Goal: Task Accomplishment & Management: Manage account settings

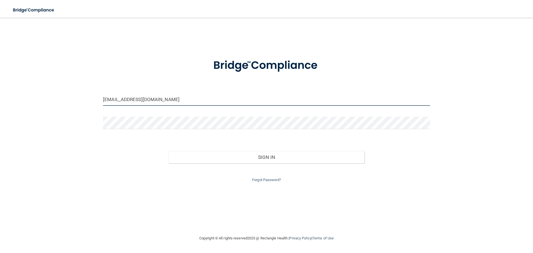
click at [180, 97] on input "jayweinberg123@gmail.com" at bounding box center [266, 99] width 327 height 12
drag, startPoint x: 111, startPoint y: 100, endPoint x: 31, endPoint y: 85, distance: 80.9
click at [39, 88] on div "jayweinberg123@gmail.com Invalid email/password. You don't have permission to a…" at bounding box center [266, 126] width 511 height 206
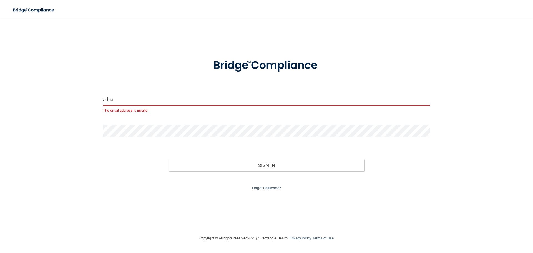
type input "[EMAIL_ADDRESS][DOMAIN_NAME]"
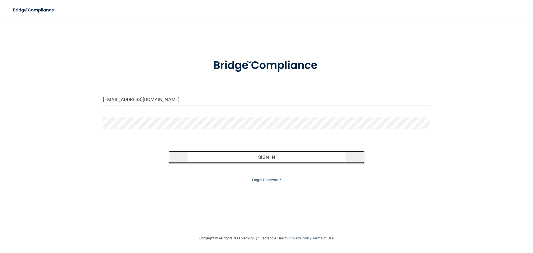
click at [267, 159] on button "Sign In" at bounding box center [267, 157] width 196 height 12
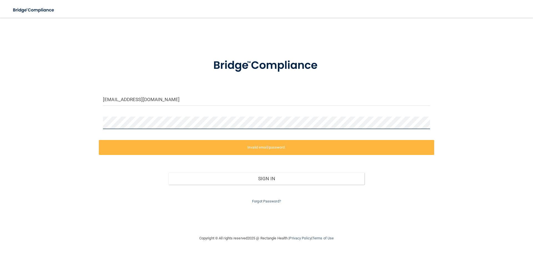
click at [71, 110] on div "adnama505@aol.com Invalid email/password. You don't have permission to access t…" at bounding box center [266, 126] width 511 height 206
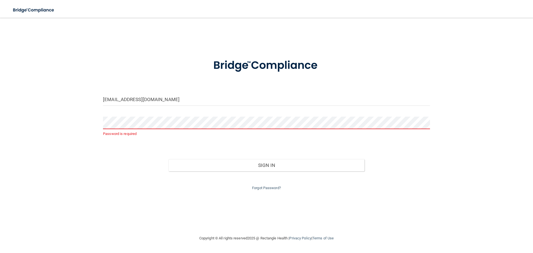
click at [74, 125] on div "adnama505@aol.com Password is required Invalid email/password. You don't have p…" at bounding box center [266, 126] width 511 height 206
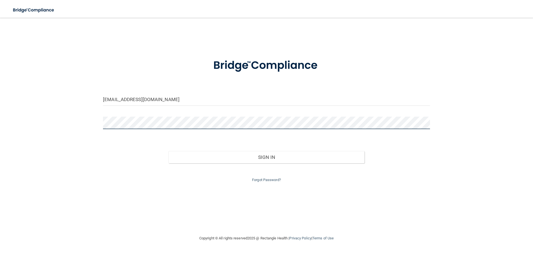
click at [169, 151] on button "Sign In" at bounding box center [267, 157] width 196 height 12
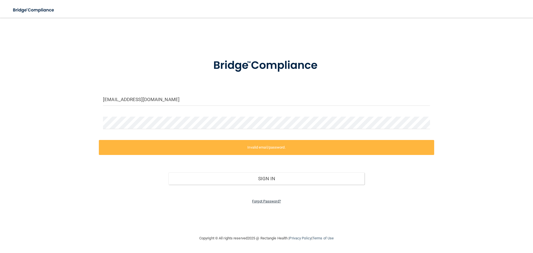
click at [261, 202] on link "Forgot Password?" at bounding box center [266, 201] width 29 height 4
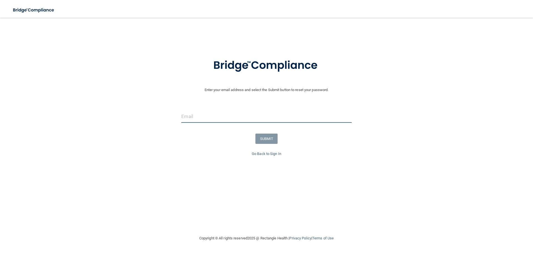
click at [207, 117] on input "email" at bounding box center [266, 116] width 170 height 12
type input "[EMAIL_ADDRESS][DOMAIN_NAME]"
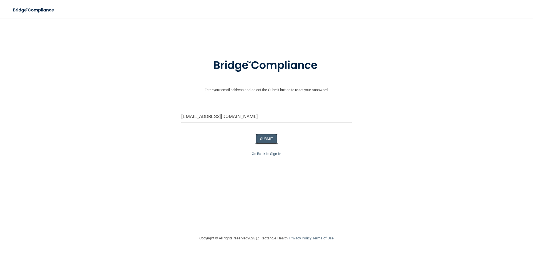
click at [268, 139] on button "SUBMIT" at bounding box center [266, 139] width 22 height 10
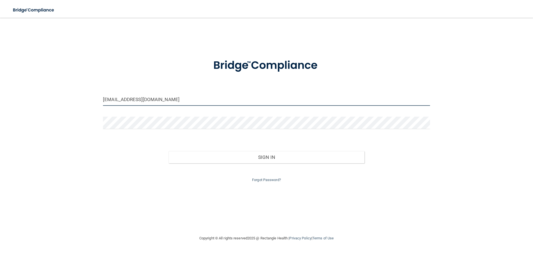
click at [158, 103] on input "jayweinberg123@gmail.com" at bounding box center [266, 99] width 327 height 12
drag, startPoint x: 132, startPoint y: 102, endPoint x: 62, endPoint y: 96, distance: 70.2
click at [62, 96] on div "jayweinberg123@gmail.com Invalid email/password. You don't have permission to a…" at bounding box center [266, 126] width 511 height 206
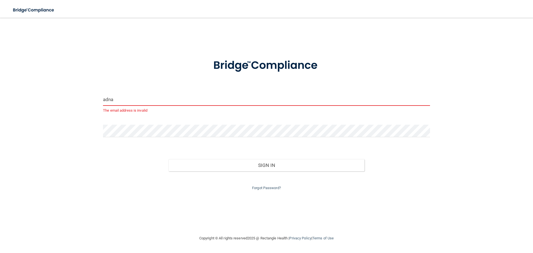
type input "[EMAIL_ADDRESS][DOMAIN_NAME]"
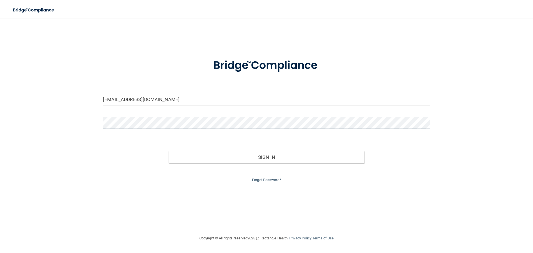
click at [0, 98] on main "adnama505@aol.com Invalid email/password. You don't have permission to access t…" at bounding box center [266, 135] width 533 height 235
click at [169, 151] on button "Sign In" at bounding box center [267, 157] width 196 height 12
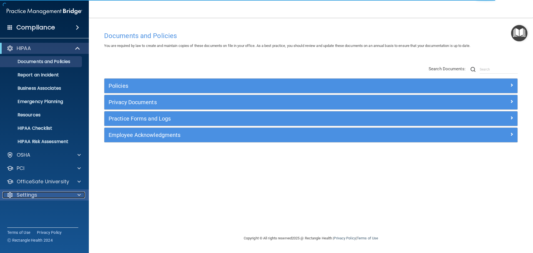
click at [78, 195] on span at bounding box center [78, 195] width 3 height 7
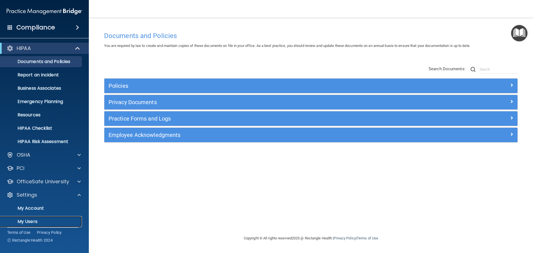
click at [38, 222] on p "My Users" at bounding box center [42, 222] width 76 height 6
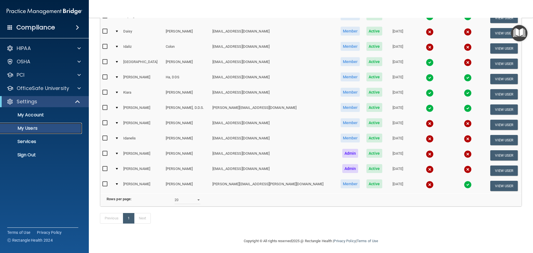
scroll to position [115, 0]
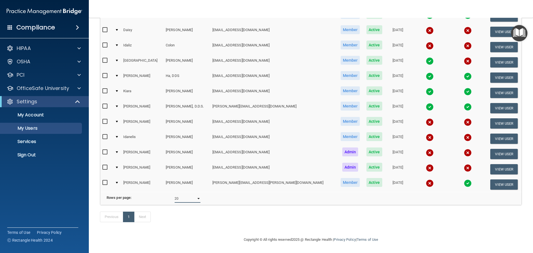
click at [197, 194] on select "10 20 30 40 all" at bounding box center [188, 198] width 26 height 8
select select "30"
click at [175, 194] on select "10 20 30 40 all" at bounding box center [188, 198] width 26 height 8
click at [196, 194] on select "10 20 30 40 all" at bounding box center [188, 198] width 26 height 8
select select "30"
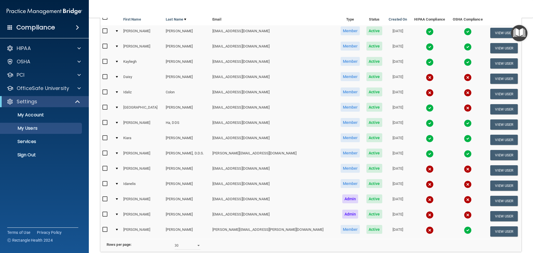
scroll to position [59, 0]
click at [104, 184] on input "checkbox" at bounding box center [105, 184] width 6 height 4
checkbox input "true"
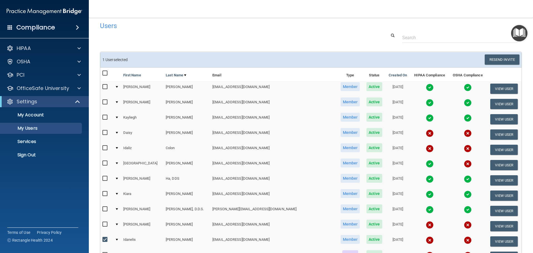
scroll to position [0, 0]
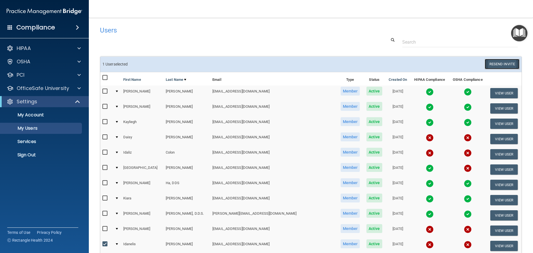
click at [491, 62] on button "Resend Invite" at bounding box center [502, 64] width 35 height 10
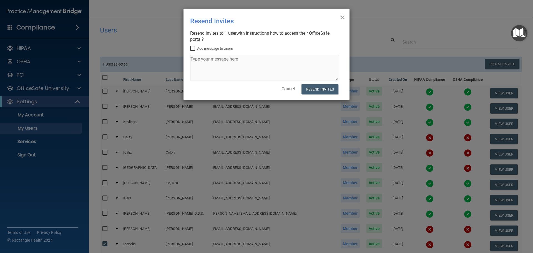
click at [192, 49] on input "Add message to users" at bounding box center [193, 48] width 6 height 4
checkbox input "true"
click at [195, 60] on textarea at bounding box center [264, 68] width 148 height 26
type textarea "This is what we spoke about - Compliance woth Osha and Hippaa"
click at [311, 89] on button "Resend Invites" at bounding box center [320, 89] width 37 height 10
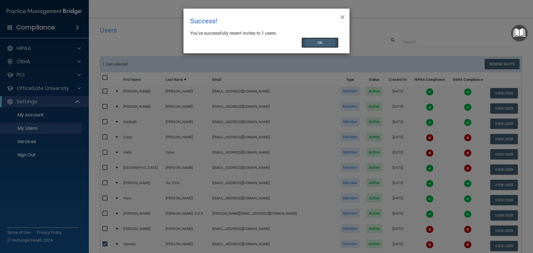
click at [312, 42] on button "OK" at bounding box center [320, 42] width 37 height 10
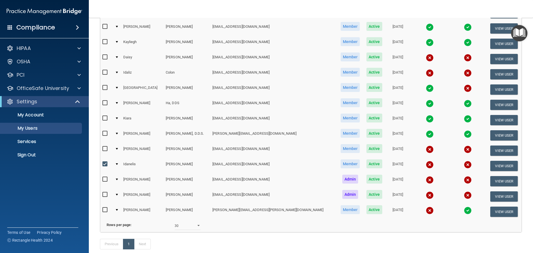
scroll to position [88, 0]
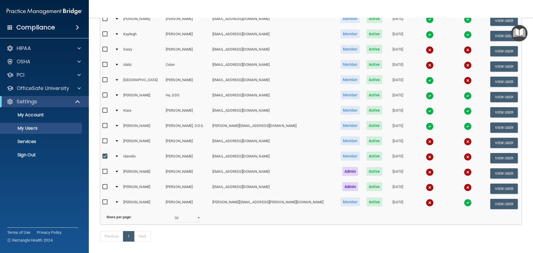
click at [104, 156] on input "checkbox" at bounding box center [105, 156] width 6 height 4
checkbox input "false"
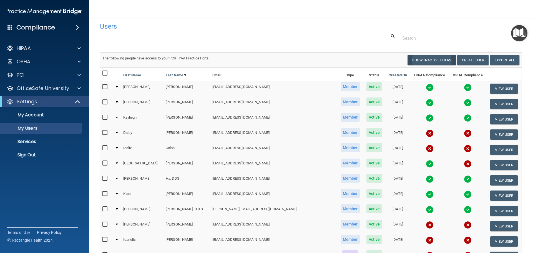
scroll to position [0, 0]
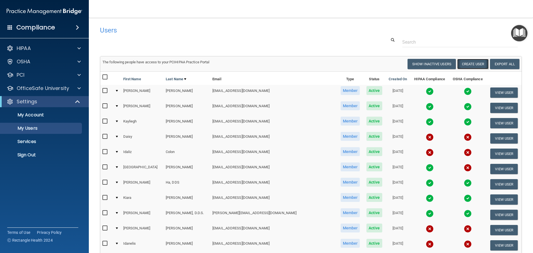
click at [471, 63] on button "Create User" at bounding box center [472, 64] width 31 height 10
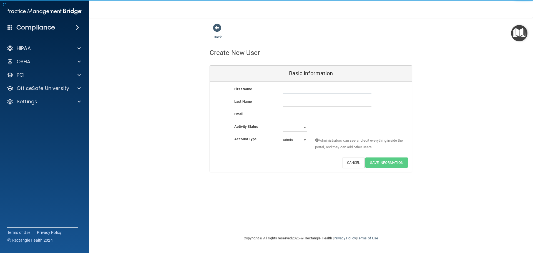
click at [294, 89] on input "text" at bounding box center [327, 90] width 89 height 8
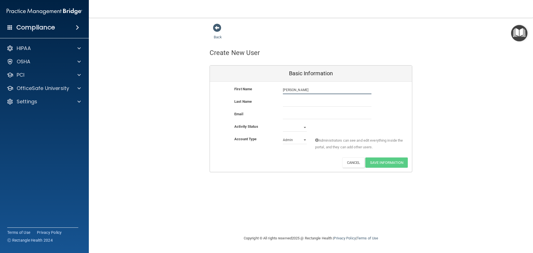
type input "Yesenia"
click at [295, 102] on input "text" at bounding box center [327, 102] width 89 height 8
type input "Hernandez"
click at [287, 117] on input "email" at bounding box center [327, 115] width 89 height 8
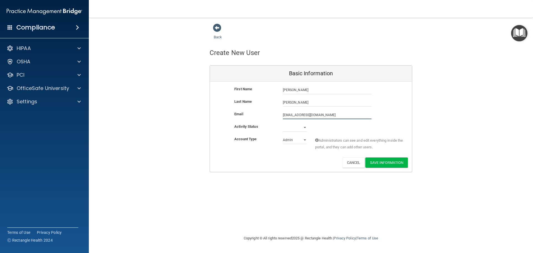
type input "yessi8724@gmail.com"
click at [304, 128] on select "Active Inactive" at bounding box center [295, 127] width 24 height 8
select select "active"
click at [283, 123] on select "Active Inactive" at bounding box center [295, 127] width 24 height 8
click at [305, 140] on select "Admin Member" at bounding box center [295, 140] width 24 height 8
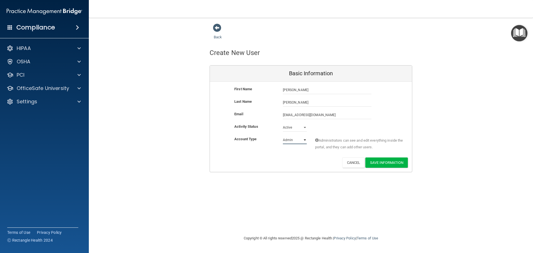
select select "practice_member"
click at [283, 136] on select "Admin Member" at bounding box center [295, 140] width 24 height 8
click at [383, 164] on button "Save Information" at bounding box center [386, 162] width 42 height 10
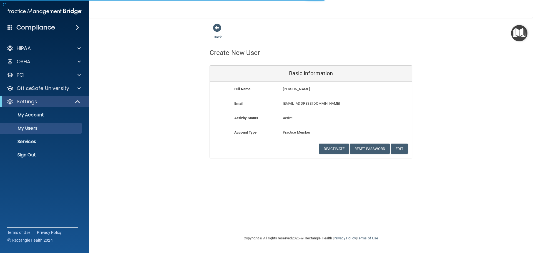
select select "20"
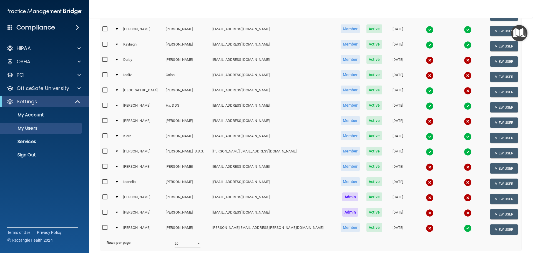
scroll to position [111, 0]
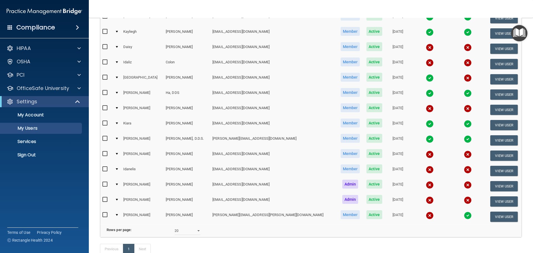
click at [104, 107] on input "checkbox" at bounding box center [105, 108] width 6 height 4
checkbox input "true"
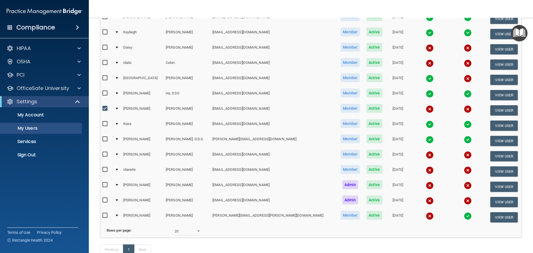
scroll to position [112, 0]
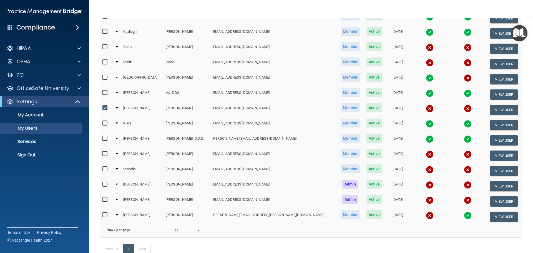
click at [104, 169] on input "checkbox" at bounding box center [105, 169] width 6 height 4
checkbox input "true"
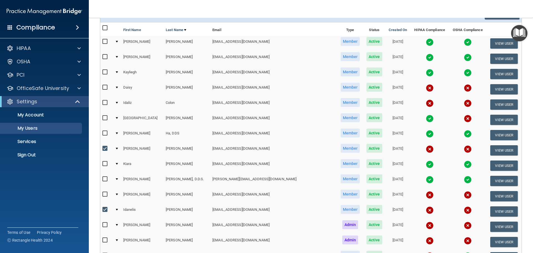
scroll to position [1, 0]
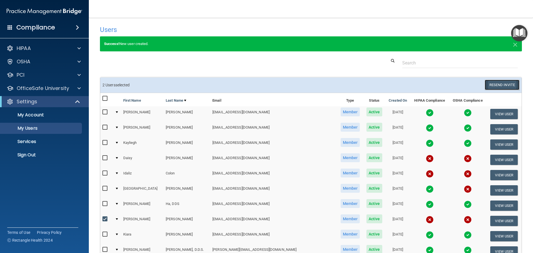
click at [496, 86] on button "Resend Invite" at bounding box center [502, 85] width 35 height 10
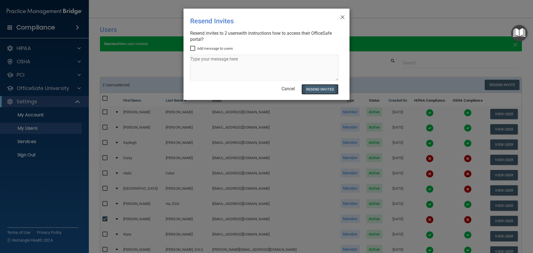
click at [316, 89] on button "Resend Invites" at bounding box center [320, 89] width 37 height 10
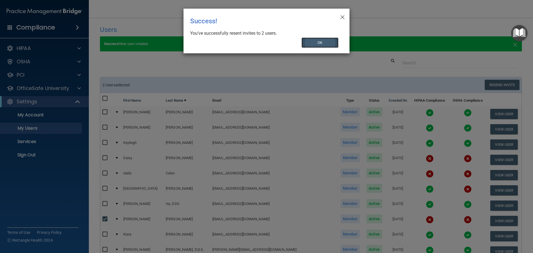
click at [322, 44] on button "OK" at bounding box center [320, 42] width 37 height 10
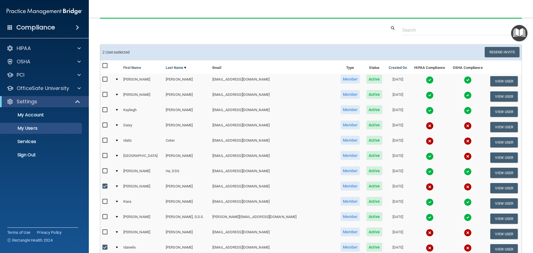
scroll to position [83, 0]
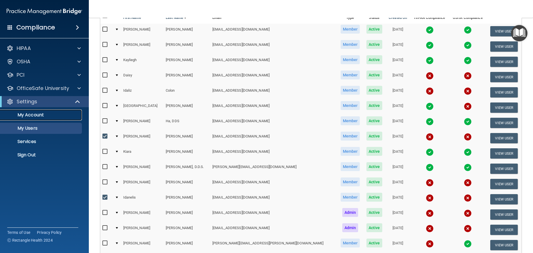
click at [34, 116] on p "My Account" at bounding box center [42, 115] width 76 height 6
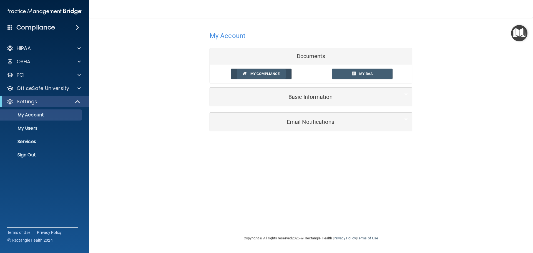
click at [268, 74] on span "My Compliance" at bounding box center [264, 74] width 29 height 4
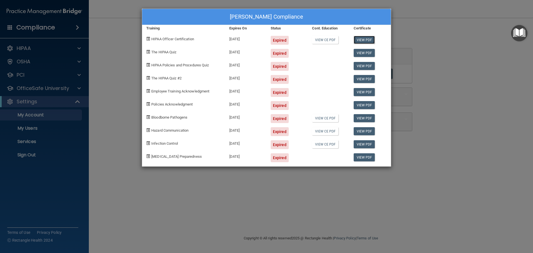
click at [363, 40] on link "View PDF" at bounding box center [364, 40] width 21 height 8
click at [160, 39] on span "HIPAA Officer Certification" at bounding box center [172, 39] width 43 height 4
click at [441, 44] on div "Amanda Rodriguez's Compliance Training Expires On Status Cont. Education Certif…" at bounding box center [266, 126] width 533 height 253
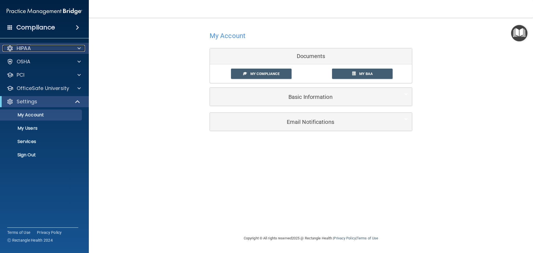
click at [69, 50] on div "HIPAA" at bounding box center [36, 48] width 69 height 7
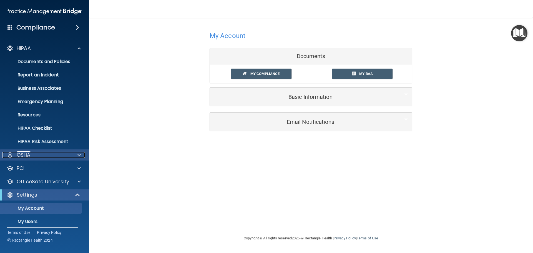
click at [34, 157] on div "OSHA" at bounding box center [36, 155] width 69 height 7
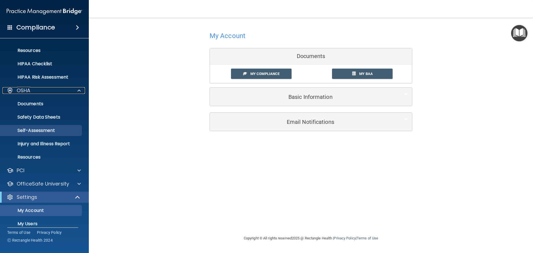
scroll to position [83, 0]
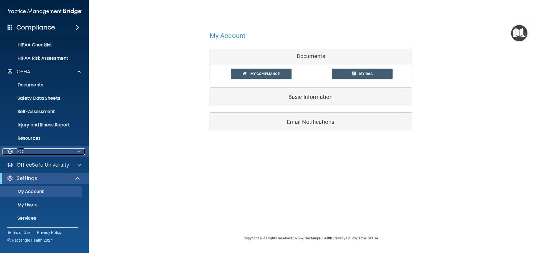
click at [76, 150] on div at bounding box center [78, 151] width 14 height 7
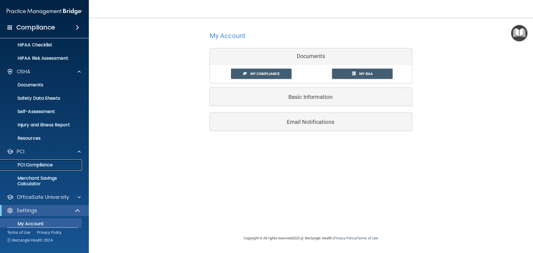
click at [49, 165] on p "PCI Compliance" at bounding box center [42, 165] width 76 height 6
click at [365, 74] on span "My BAA" at bounding box center [366, 74] width 14 height 4
click at [78, 27] on span at bounding box center [77, 27] width 3 height 7
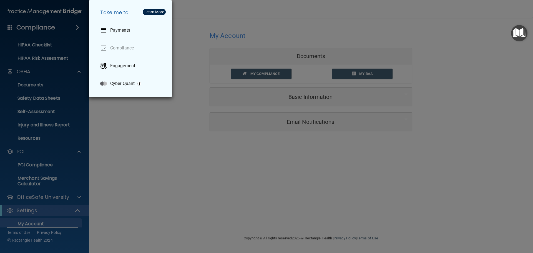
drag, startPoint x: 194, startPoint y: 152, endPoint x: 205, endPoint y: 148, distance: 12.3
click at [196, 152] on div "Take me to: Payments Compliance Engagement Cyber Quant" at bounding box center [266, 126] width 533 height 253
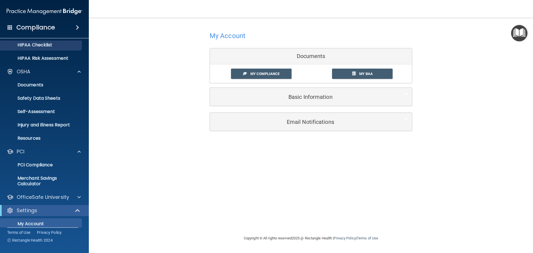
scroll to position [0, 0]
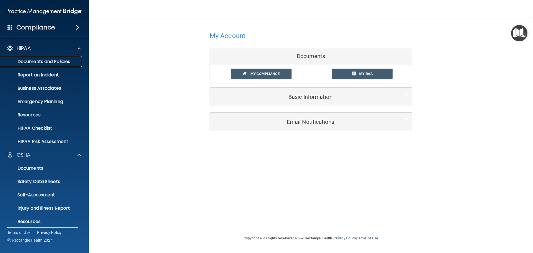
click at [57, 63] on p "Documents and Policies" at bounding box center [42, 62] width 76 height 6
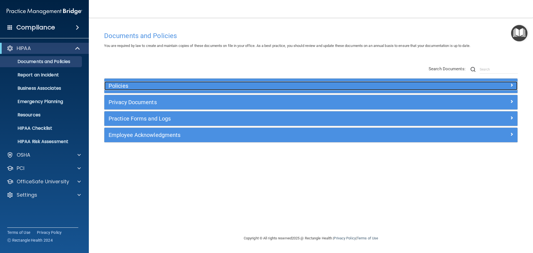
click at [129, 86] on h5 "Policies" at bounding box center [260, 86] width 302 height 6
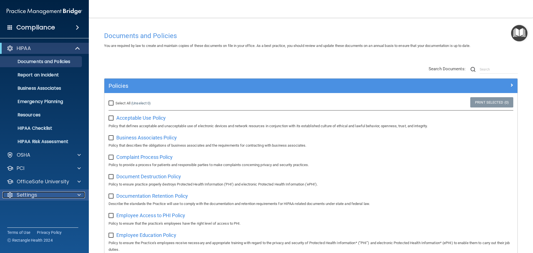
click at [82, 196] on div at bounding box center [78, 195] width 14 height 7
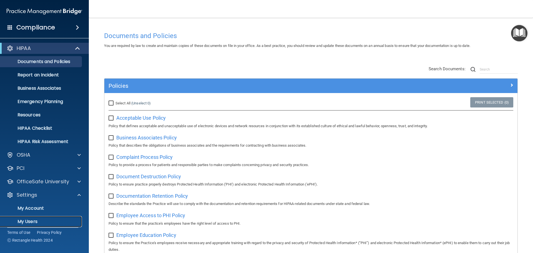
click at [33, 222] on p "My Users" at bounding box center [42, 222] width 76 height 6
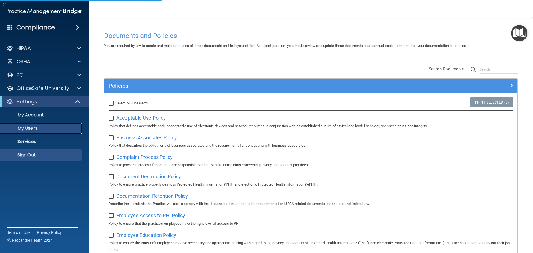
select select "20"
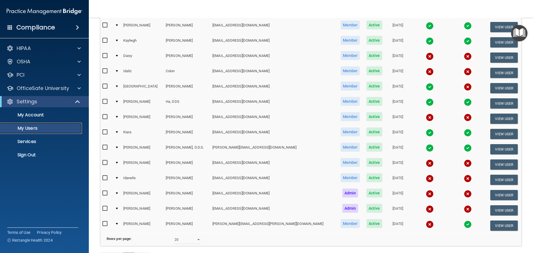
scroll to position [83, 0]
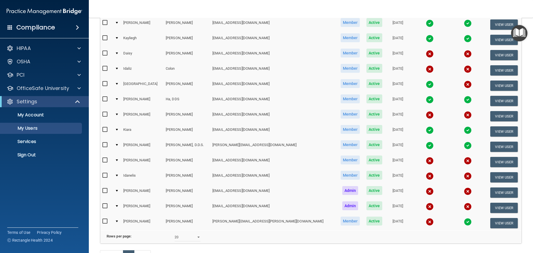
click at [106, 191] on input "checkbox" at bounding box center [105, 191] width 6 height 4
checkbox input "true"
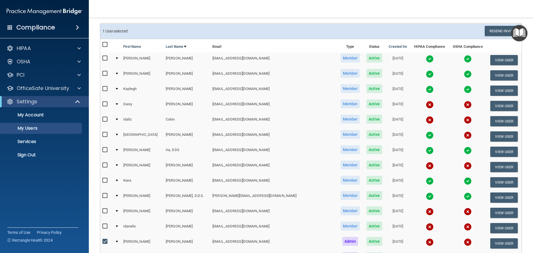
scroll to position [0, 0]
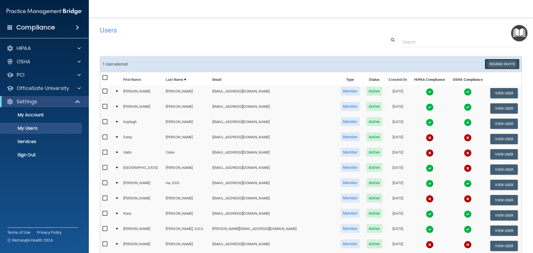
click at [499, 64] on button "Resend Invite" at bounding box center [502, 64] width 35 height 10
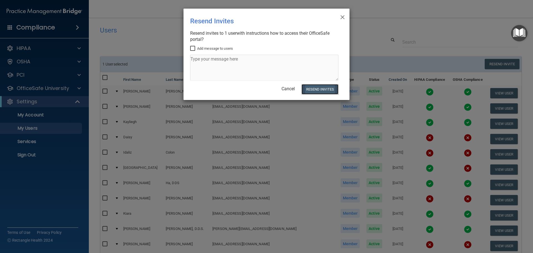
click at [311, 87] on button "Resend Invites" at bounding box center [320, 89] width 37 height 10
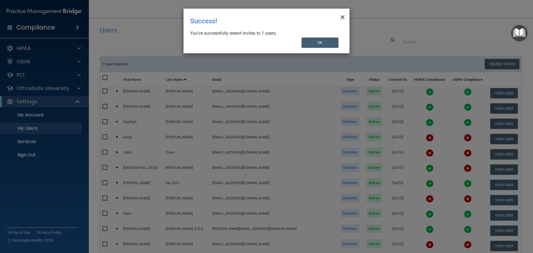
click at [344, 17] on span "×" at bounding box center [342, 16] width 5 height 11
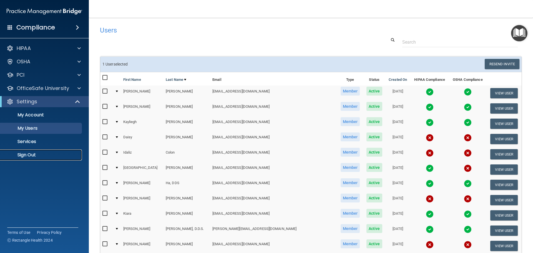
click at [24, 156] on p "Sign Out" at bounding box center [42, 155] width 76 height 6
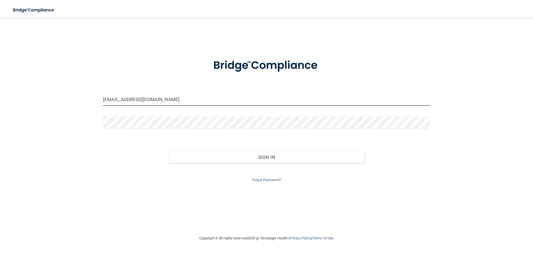
drag, startPoint x: 173, startPoint y: 99, endPoint x: 37, endPoint y: 98, distance: 135.2
click at [37, 98] on div "jayweinberg123@gmail.com Invalid email/password. You don't have permission to a…" at bounding box center [266, 126] width 511 height 206
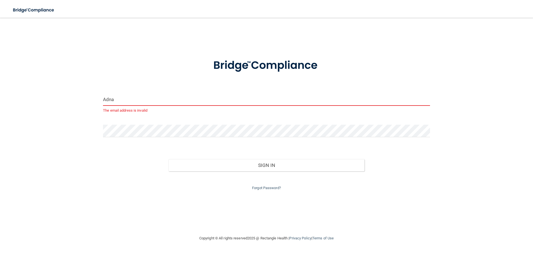
type input "[EMAIL_ADDRESS][DOMAIN_NAME]"
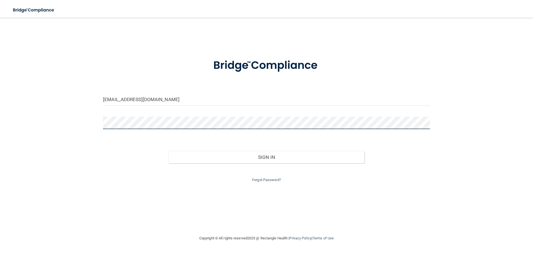
click at [0, 105] on main "adnama505@aol.com Invalid email/password. You don't have permission to access t…" at bounding box center [266, 135] width 533 height 235
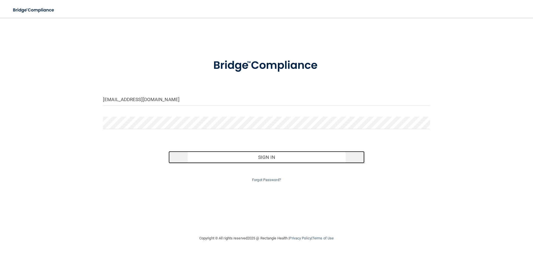
click at [257, 158] on button "Sign In" at bounding box center [267, 157] width 196 height 12
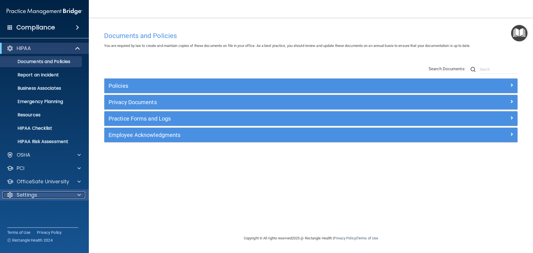
click at [78, 195] on span at bounding box center [78, 195] width 3 height 7
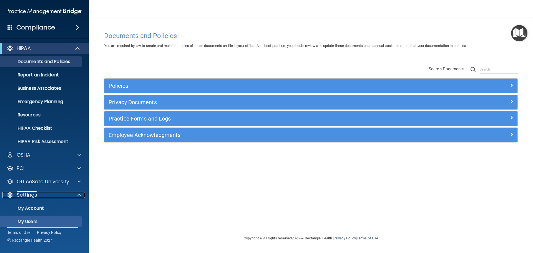
scroll to position [31, 0]
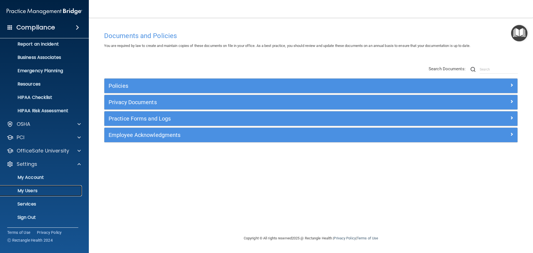
click at [41, 191] on p "My Users" at bounding box center [42, 191] width 76 height 6
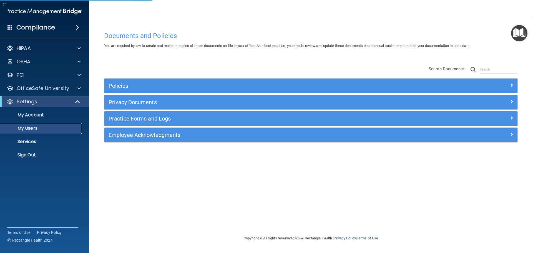
select select "20"
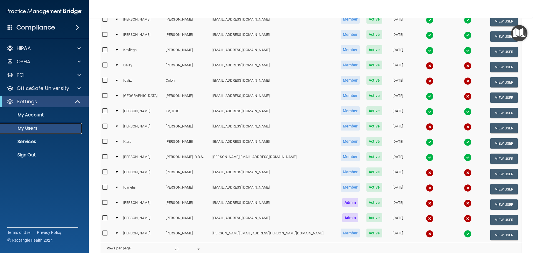
scroll to position [83, 0]
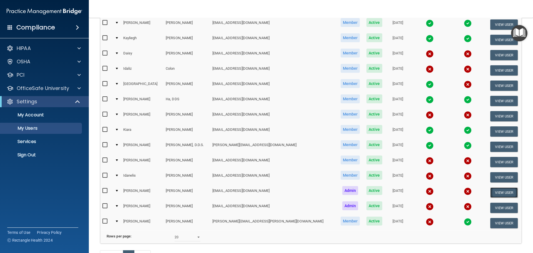
click at [497, 193] on button "View User" at bounding box center [503, 192] width 27 height 10
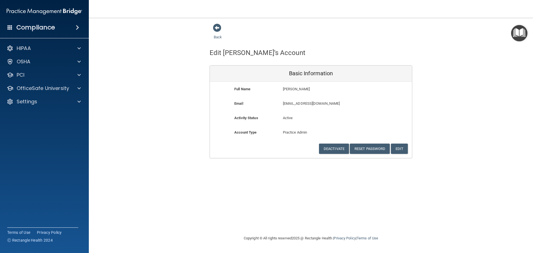
click at [517, 34] on img "Open Resource Center" at bounding box center [519, 33] width 16 height 16
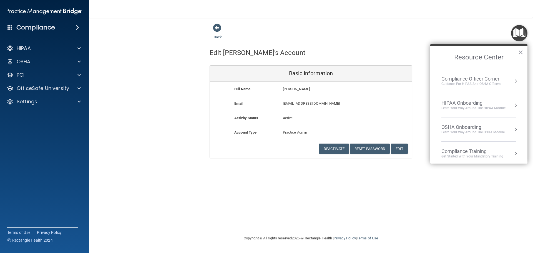
click at [308, 195] on div "Back Edit Amanda's Account Basic Information Full Name Amanda Rodriguez Amanda …" at bounding box center [311, 126] width 422 height 206
click at [521, 52] on button "×" at bounding box center [520, 52] width 5 height 9
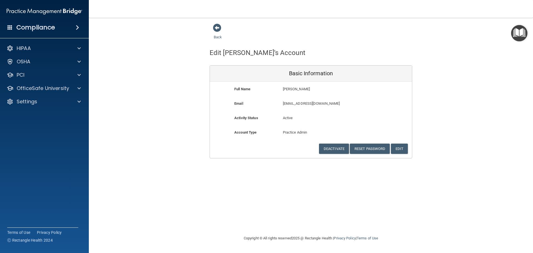
click at [78, 29] on span at bounding box center [77, 27] width 3 height 7
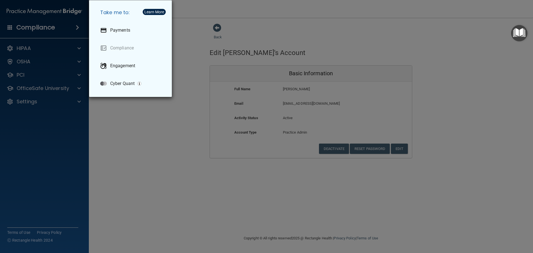
click at [140, 114] on div "Take me to: Payments Compliance Engagement Cyber Quant" at bounding box center [266, 126] width 533 height 253
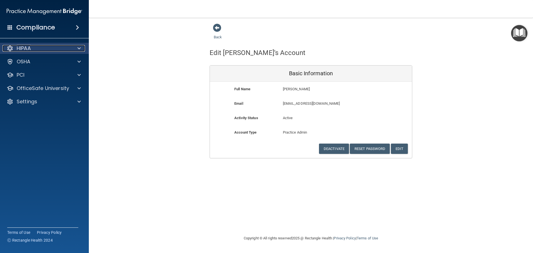
click at [79, 48] on span at bounding box center [78, 48] width 3 height 7
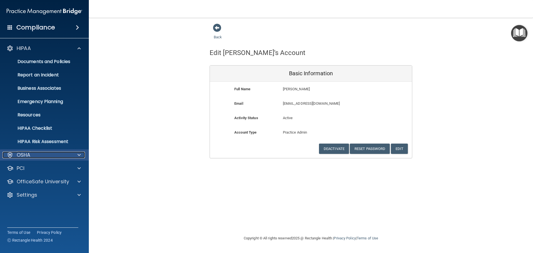
click at [81, 155] on span at bounding box center [78, 155] width 3 height 7
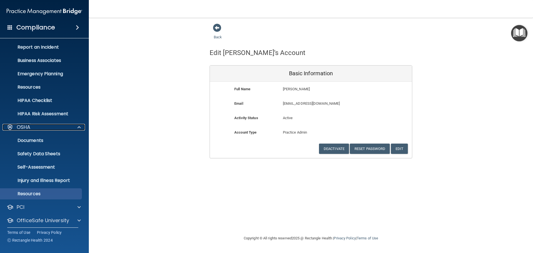
scroll to position [44, 0]
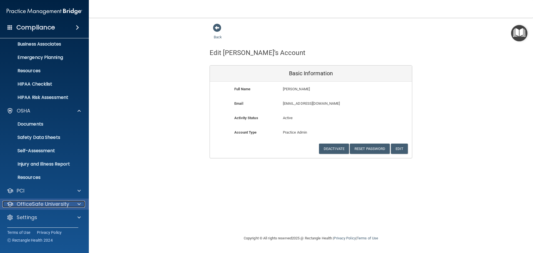
click at [77, 203] on div at bounding box center [78, 204] width 14 height 7
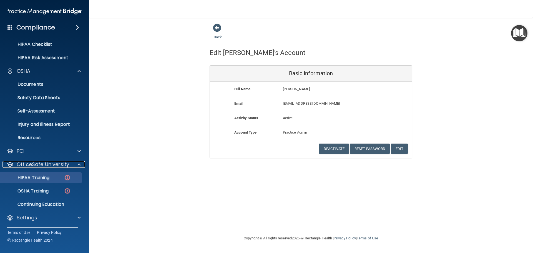
scroll to position [84, 0]
click at [47, 175] on p "HIPAA Training" at bounding box center [27, 178] width 46 height 6
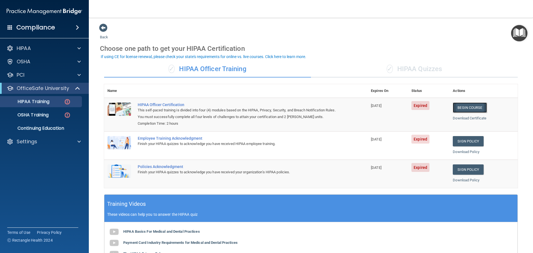
click at [467, 108] on link "Begin Course" at bounding box center [470, 107] width 34 height 10
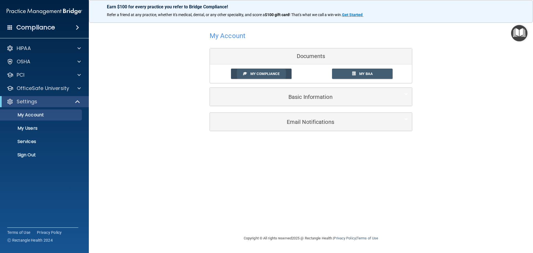
click at [269, 73] on span "My Compliance" at bounding box center [264, 74] width 29 height 4
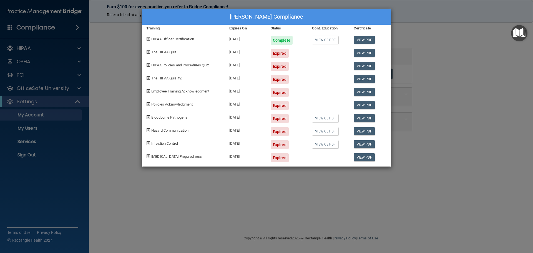
click at [455, 56] on div "[PERSON_NAME] Compliance Training Expires On Status Cont. Education Certificate…" at bounding box center [266, 126] width 533 height 253
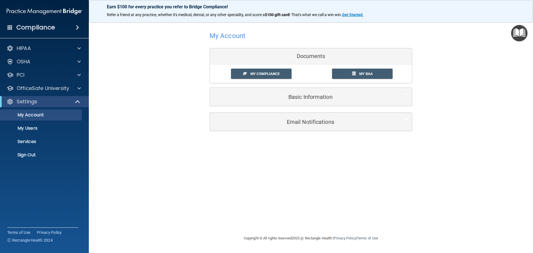
click at [119, 86] on div "My Account Documents My Compliance My Compliance My BAA Basic Information Full …" at bounding box center [311, 80] width 422 height 114
click at [69, 115] on p "My Account" at bounding box center [42, 115] width 76 height 6
click at [361, 75] on span "My BAA" at bounding box center [366, 74] width 14 height 4
click at [79, 89] on span at bounding box center [78, 88] width 3 height 7
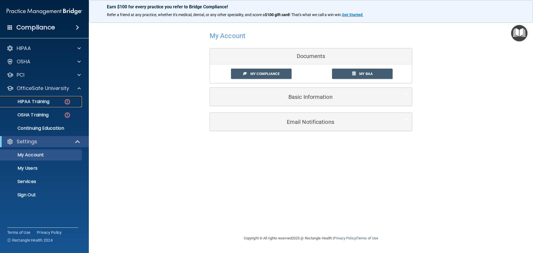
click at [52, 103] on div "HIPAA Training" at bounding box center [42, 102] width 76 height 6
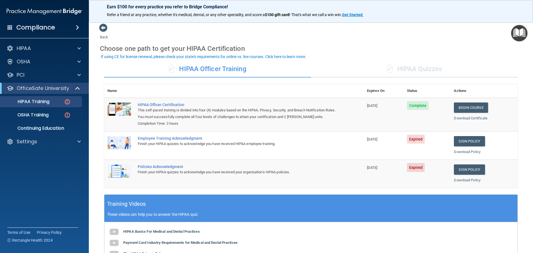
click at [157, 139] on div "Employee Training Acknowledgment" at bounding box center [237, 138] width 198 height 4
click at [466, 141] on link "Sign Policy" at bounding box center [469, 141] width 31 height 10
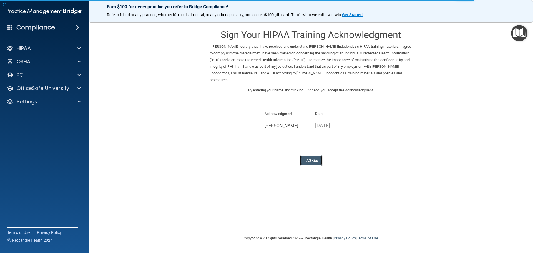
click at [307, 160] on button "I Agree" at bounding box center [311, 160] width 22 height 10
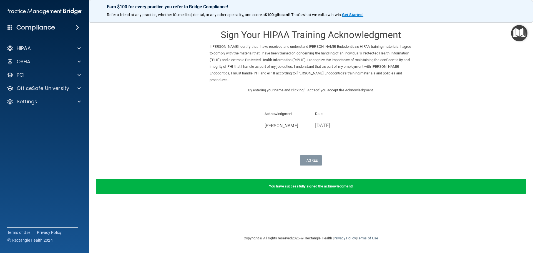
click at [353, 146] on div "Sign Your HIPAA Training Acknowledgment I, Amanda Rodriguez , certify that I ha…" at bounding box center [311, 94] width 203 height 142
click at [81, 102] on span at bounding box center [78, 101] width 3 height 7
click at [53, 114] on p "My Account" at bounding box center [42, 115] width 76 height 6
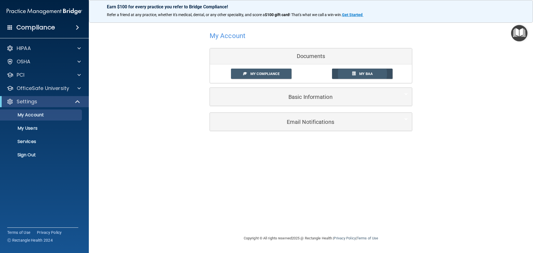
click at [358, 73] on link "My BAA" at bounding box center [362, 74] width 61 height 10
click at [268, 73] on span "My Compliance" at bounding box center [264, 74] width 29 height 4
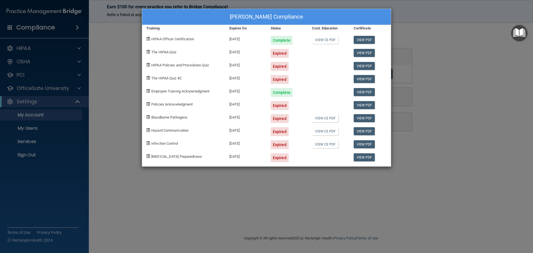
click at [460, 57] on div "Amanda Rodriguez's Compliance Training Expires On Status Cont. Education Certif…" at bounding box center [266, 126] width 533 height 253
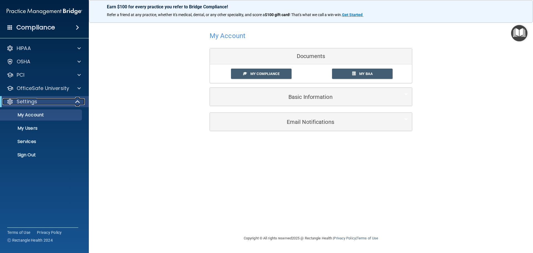
click at [79, 101] on span at bounding box center [78, 101] width 5 height 7
click at [79, 101] on span at bounding box center [78, 101] width 3 height 7
click at [49, 117] on p "My Account" at bounding box center [42, 115] width 76 height 6
click at [80, 89] on span at bounding box center [78, 88] width 3 height 7
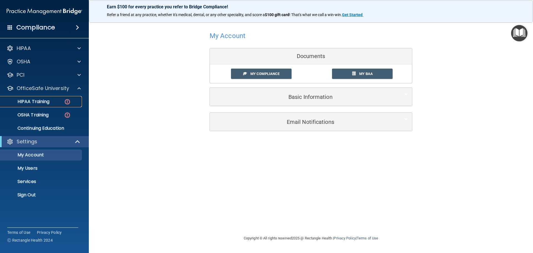
click at [47, 101] on p "HIPAA Training" at bounding box center [27, 102] width 46 height 6
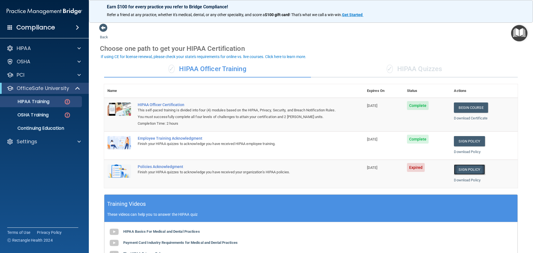
click at [461, 171] on link "Sign Policy" at bounding box center [469, 169] width 31 height 10
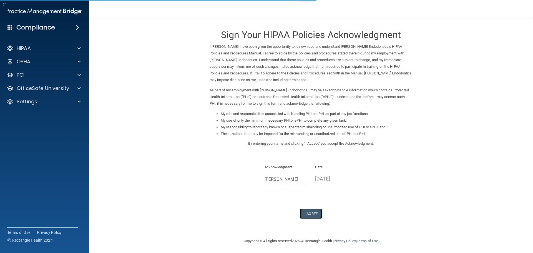
click at [307, 214] on button "I Agree" at bounding box center [311, 214] width 22 height 10
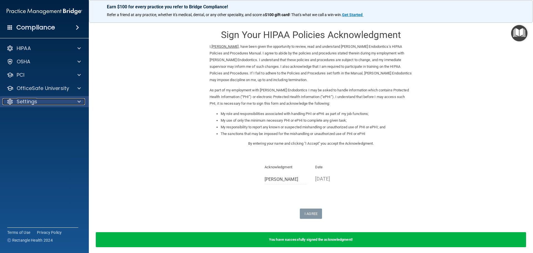
click at [79, 103] on span at bounding box center [78, 101] width 3 height 7
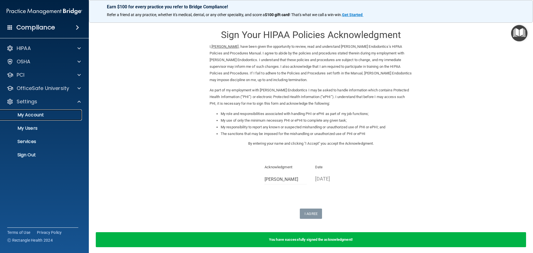
click at [51, 117] on p "My Account" at bounding box center [42, 115] width 76 height 6
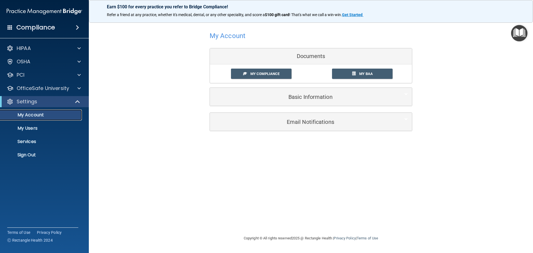
click at [56, 116] on p "My Account" at bounding box center [42, 115] width 76 height 6
click at [81, 91] on div at bounding box center [78, 88] width 14 height 7
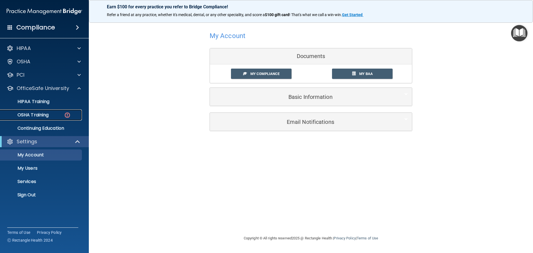
click at [59, 114] on div "OSHA Training" at bounding box center [42, 115] width 76 height 6
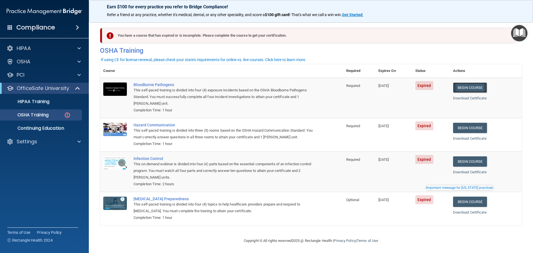
click at [471, 89] on link "Begin Course" at bounding box center [470, 87] width 34 height 10
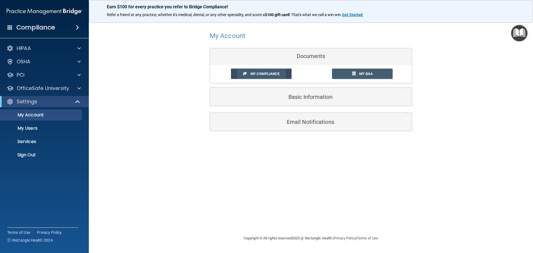
click at [261, 73] on span "My Compliance" at bounding box center [264, 74] width 29 height 4
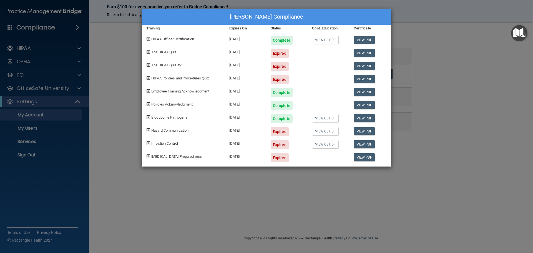
click at [445, 63] on div "Amanda Rodriguez's Compliance Training Expires On Status Cont. Education Certif…" at bounding box center [266, 126] width 533 height 253
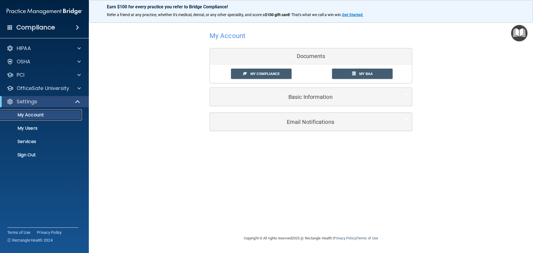
click at [76, 116] on p "My Account" at bounding box center [42, 115] width 76 height 6
click at [48, 114] on p "My Account" at bounding box center [42, 115] width 76 height 6
click at [79, 90] on span at bounding box center [78, 88] width 3 height 7
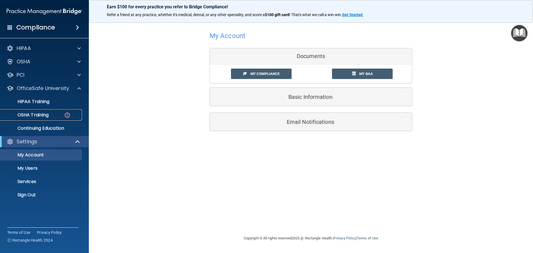
click at [57, 114] on div "OSHA Training" at bounding box center [42, 115] width 76 height 6
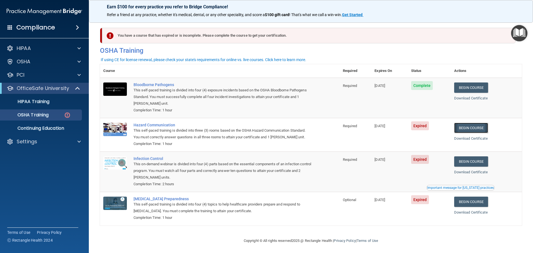
click at [478, 129] on link "Begin Course" at bounding box center [471, 128] width 34 height 10
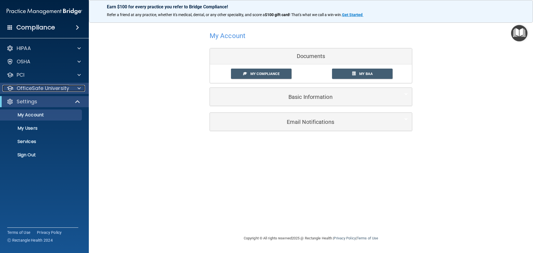
click at [79, 89] on span at bounding box center [78, 88] width 3 height 7
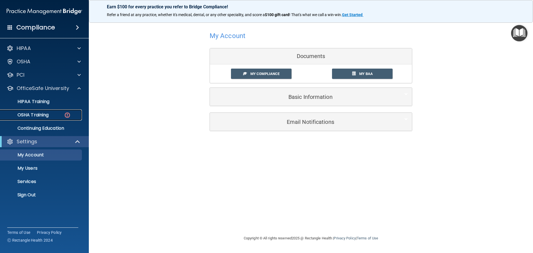
click at [49, 114] on p "OSHA Training" at bounding box center [26, 115] width 45 height 6
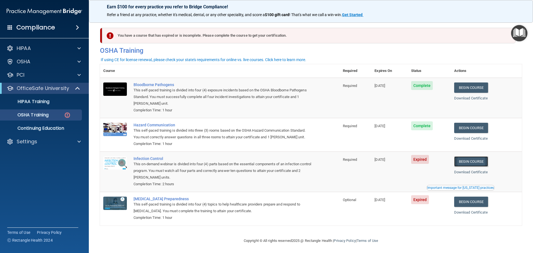
click at [473, 162] on link "Begin Course" at bounding box center [471, 161] width 34 height 10
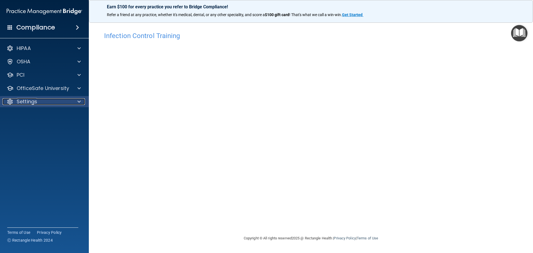
click at [74, 101] on div at bounding box center [78, 101] width 14 height 7
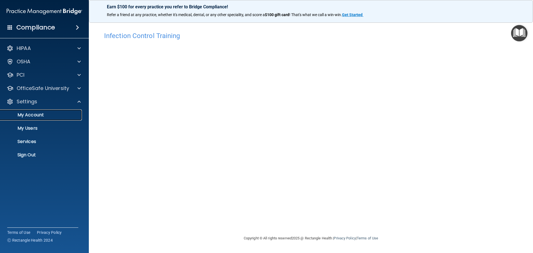
click at [48, 114] on p "My Account" at bounding box center [42, 115] width 76 height 6
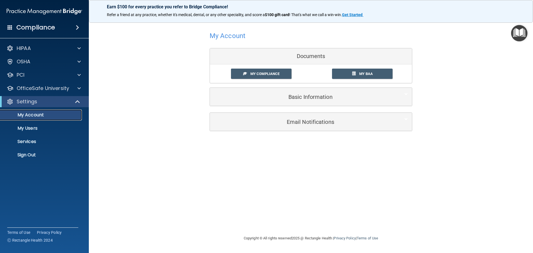
click at [72, 114] on p "My Account" at bounding box center [42, 115] width 76 height 6
click at [79, 101] on span at bounding box center [78, 101] width 5 height 7
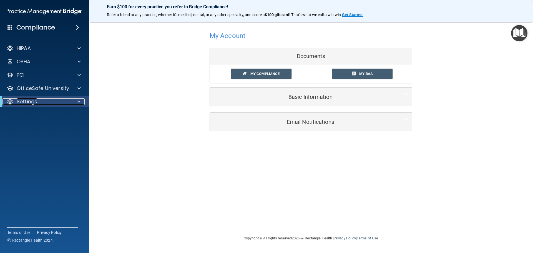
click at [76, 102] on div at bounding box center [78, 101] width 14 height 7
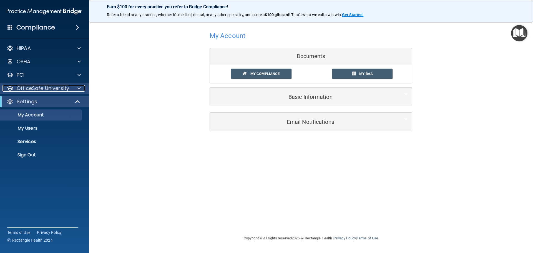
click at [79, 88] on span at bounding box center [78, 88] width 3 height 7
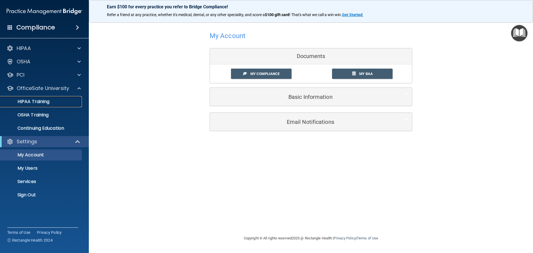
click at [49, 102] on p "HIPAA Training" at bounding box center [27, 102] width 46 height 6
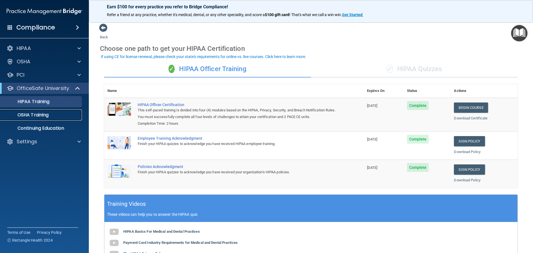
click at [46, 116] on p "OSHA Training" at bounding box center [26, 115] width 45 height 6
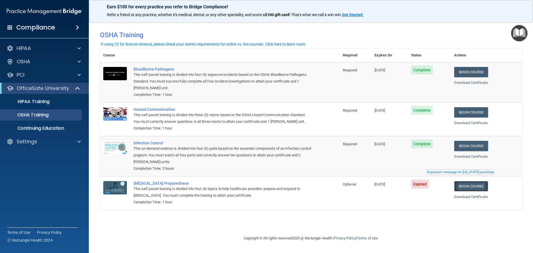
click at [474, 187] on link "Begin Course" at bounding box center [471, 186] width 34 height 10
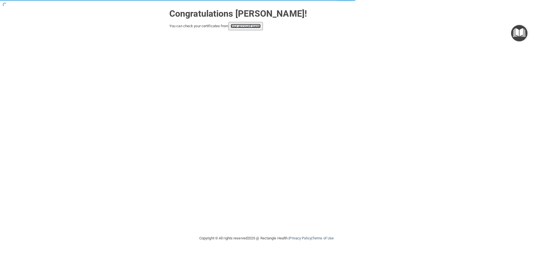
click at [244, 26] on link "your account page!" at bounding box center [246, 26] width 30 height 4
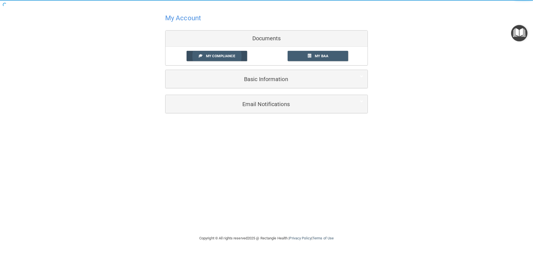
click at [224, 56] on span "My Compliance" at bounding box center [220, 56] width 29 height 4
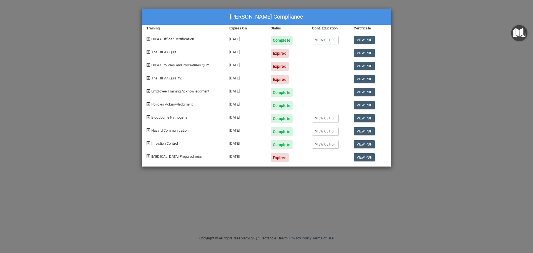
click at [450, 27] on div "Amanda Rodriguez's Compliance Training Expires On Status Cont. Education Certif…" at bounding box center [266, 126] width 533 height 253
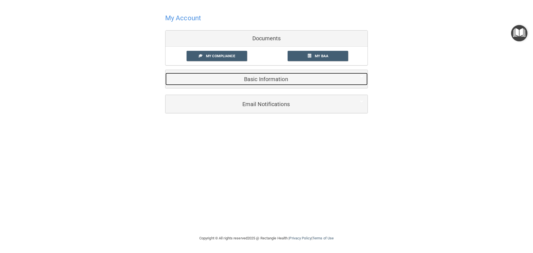
click at [282, 81] on h5 "Basic Information" at bounding box center [258, 79] width 177 height 6
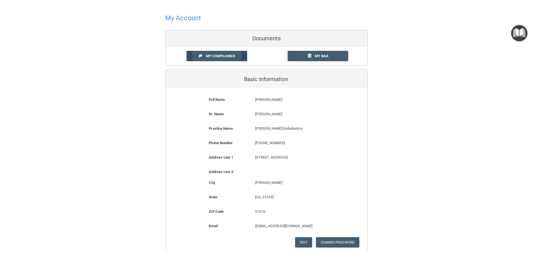
click at [222, 54] on span "My Compliance" at bounding box center [220, 56] width 29 height 4
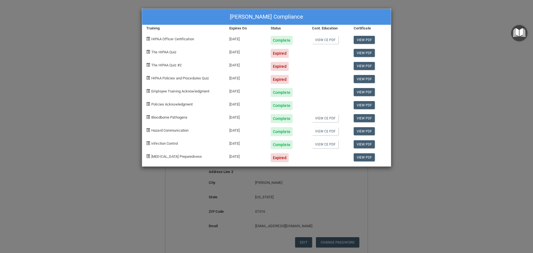
drag, startPoint x: 441, startPoint y: 40, endPoint x: 442, endPoint y: 30, distance: 10.3
click at [441, 41] on div "Amanda Rodriguez's Compliance Training Expires On Status Cont. Education Certif…" at bounding box center [266, 126] width 533 height 253
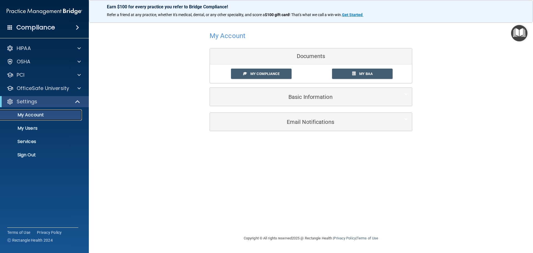
click at [57, 114] on p "My Account" at bounding box center [42, 115] width 76 height 6
click at [77, 101] on span at bounding box center [78, 101] width 5 height 7
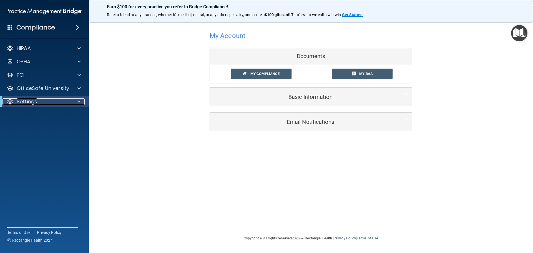
click at [77, 101] on span at bounding box center [78, 101] width 3 height 7
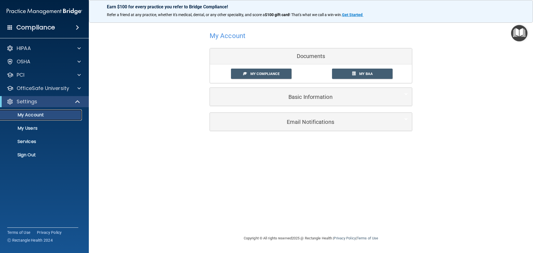
click at [51, 116] on p "My Account" at bounding box center [42, 115] width 76 height 6
click at [79, 88] on span at bounding box center [78, 88] width 3 height 7
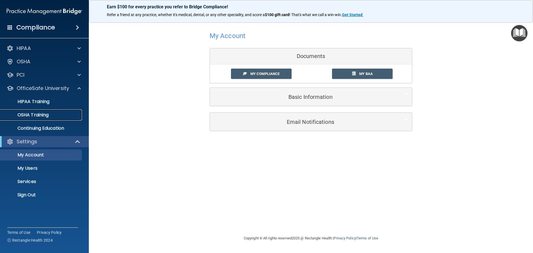
click at [46, 116] on p "OSHA Training" at bounding box center [26, 115] width 45 height 6
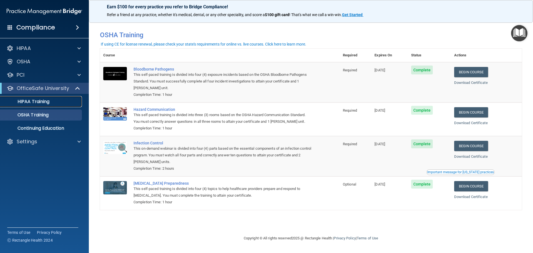
click at [39, 101] on p "HIPAA Training" at bounding box center [27, 102] width 46 height 6
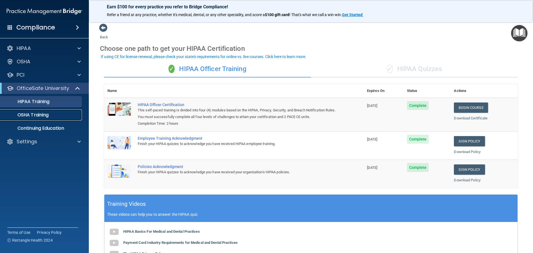
click at [40, 116] on p "OSHA Training" at bounding box center [26, 115] width 45 height 6
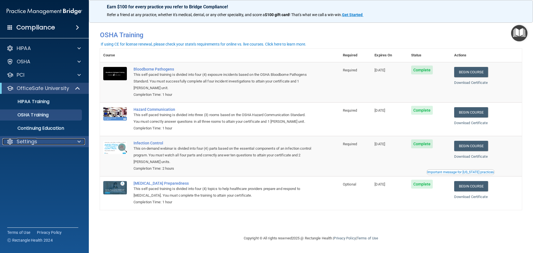
click at [79, 143] on span at bounding box center [78, 141] width 3 height 7
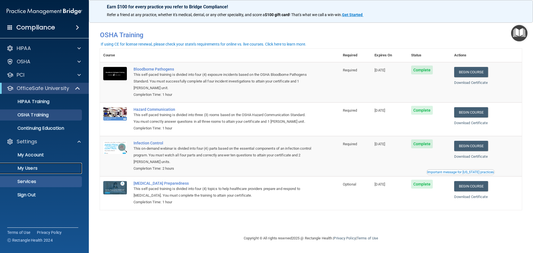
drag, startPoint x: 40, startPoint y: 167, endPoint x: 47, endPoint y: 170, distance: 8.3
click at [40, 168] on p "My Users" at bounding box center [42, 168] width 76 height 6
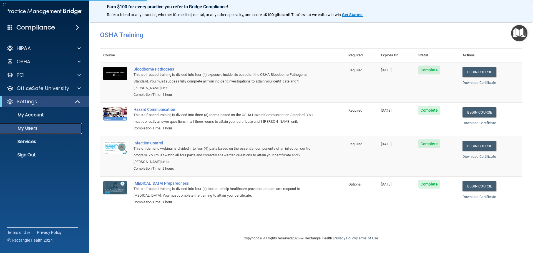
select select "20"
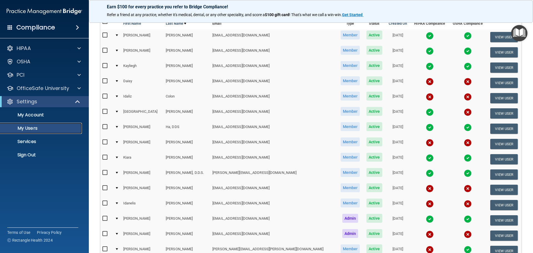
scroll to position [83, 0]
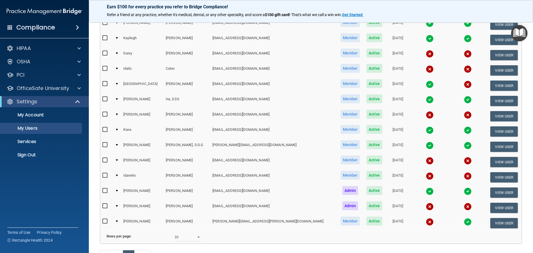
click at [104, 222] on input "checkbox" at bounding box center [105, 221] width 6 height 4
checkbox input "true"
click at [104, 159] on input "checkbox" at bounding box center [105, 160] width 6 height 4
checkbox input "true"
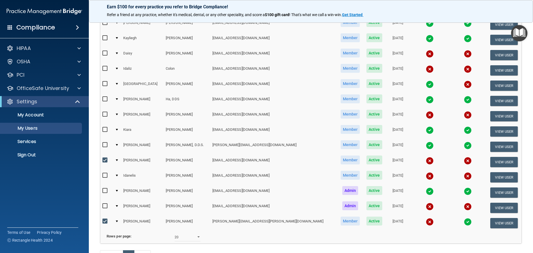
click at [104, 84] on input "checkbox" at bounding box center [105, 84] width 6 height 4
checkbox input "true"
click at [105, 68] on input "checkbox" at bounding box center [105, 68] width 6 height 4
checkbox input "true"
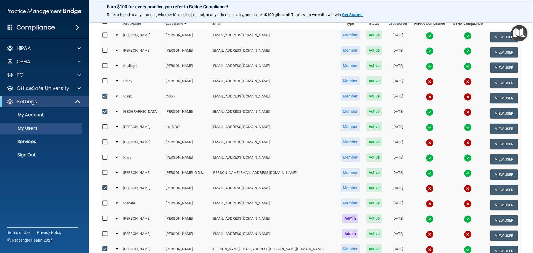
scroll to position [28, 0]
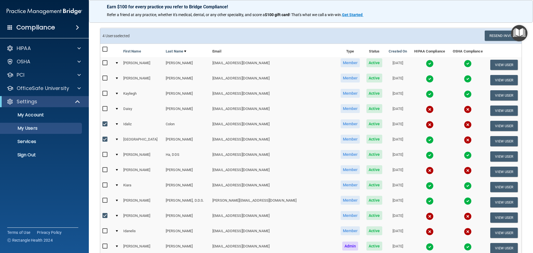
click at [104, 109] on input "checkbox" at bounding box center [105, 109] width 6 height 4
checkbox input "true"
click at [496, 34] on button "Resend Invite" at bounding box center [502, 36] width 35 height 10
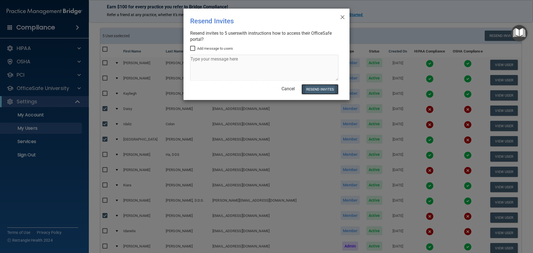
click at [320, 89] on button "Resend Invites" at bounding box center [320, 89] width 37 height 10
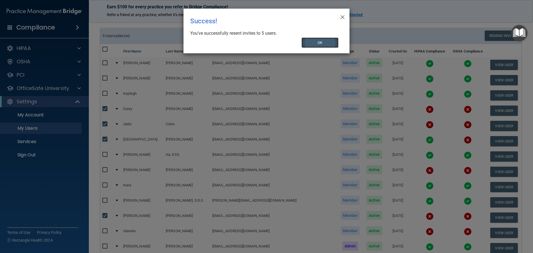
click at [324, 44] on button "OK" at bounding box center [320, 42] width 37 height 10
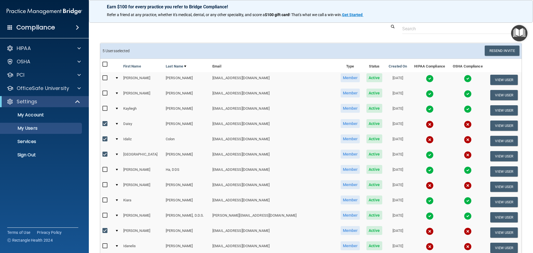
scroll to position [0, 0]
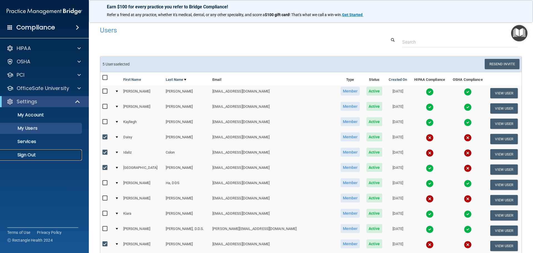
click at [33, 155] on p "Sign Out" at bounding box center [42, 155] width 76 height 6
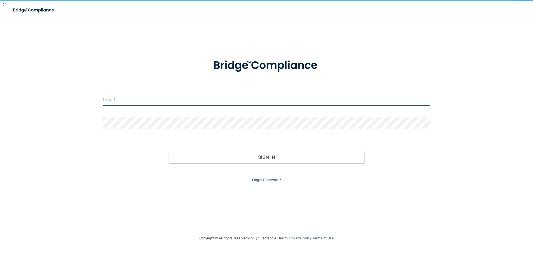
type input "[EMAIL_ADDRESS][DOMAIN_NAME]"
